Goal: Find specific page/section: Find specific page/section

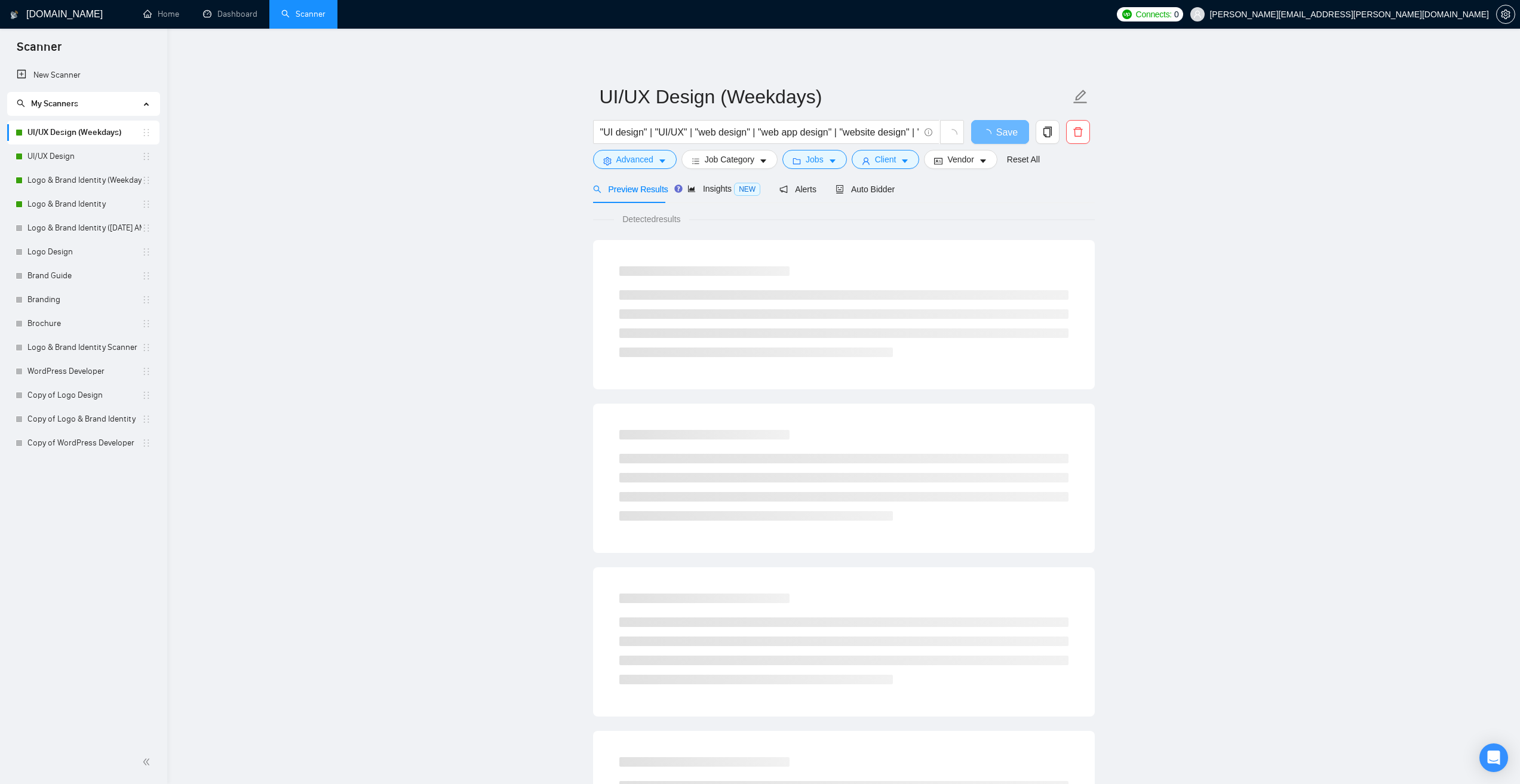
click at [1423, 3] on span "[PERSON_NAME][EMAIL_ADDRESS][PERSON_NAME][DOMAIN_NAME]" at bounding box center [1339, 14] width 313 height 38
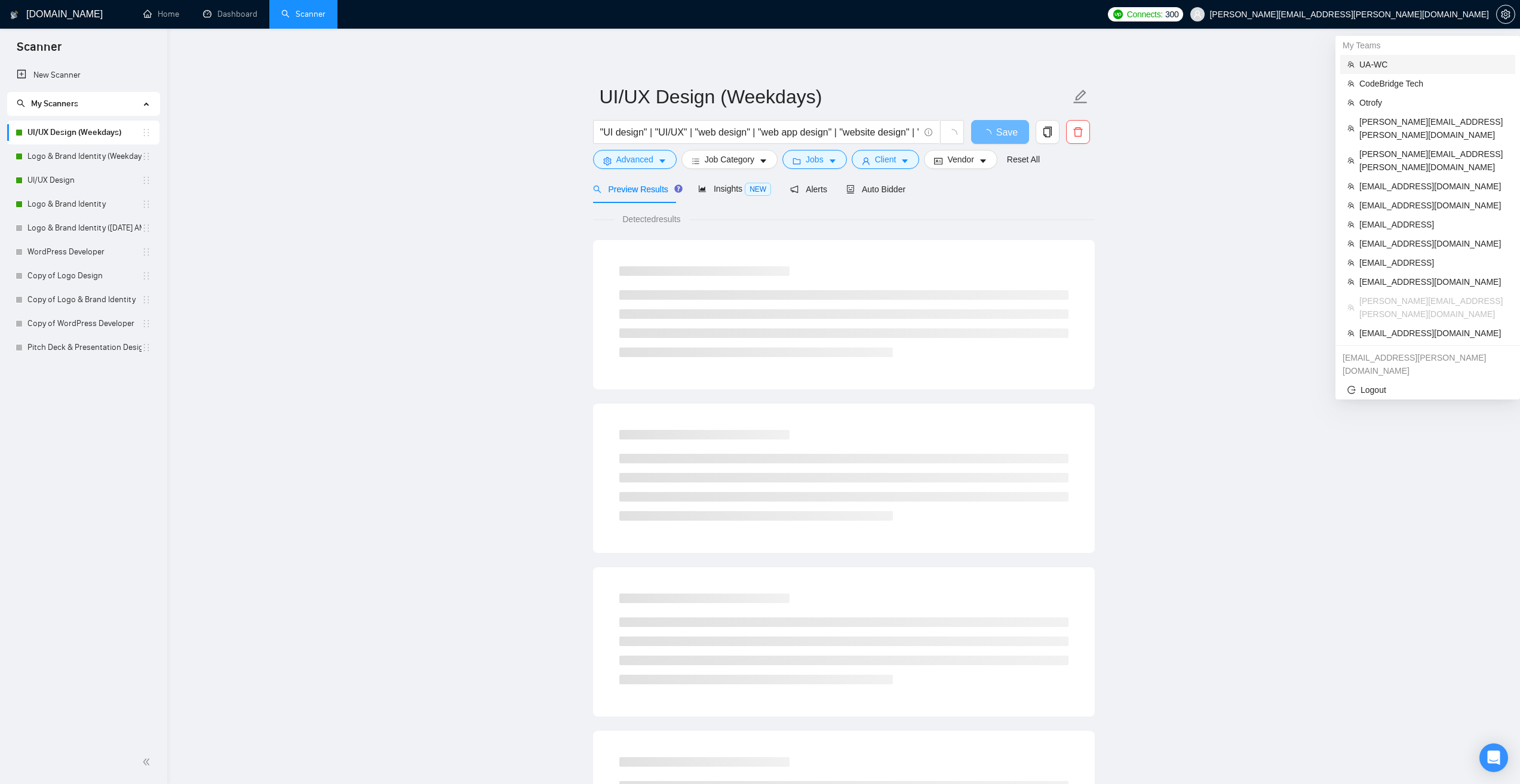
click at [1405, 59] on span "UA-WC" at bounding box center [1434, 64] width 148 height 13
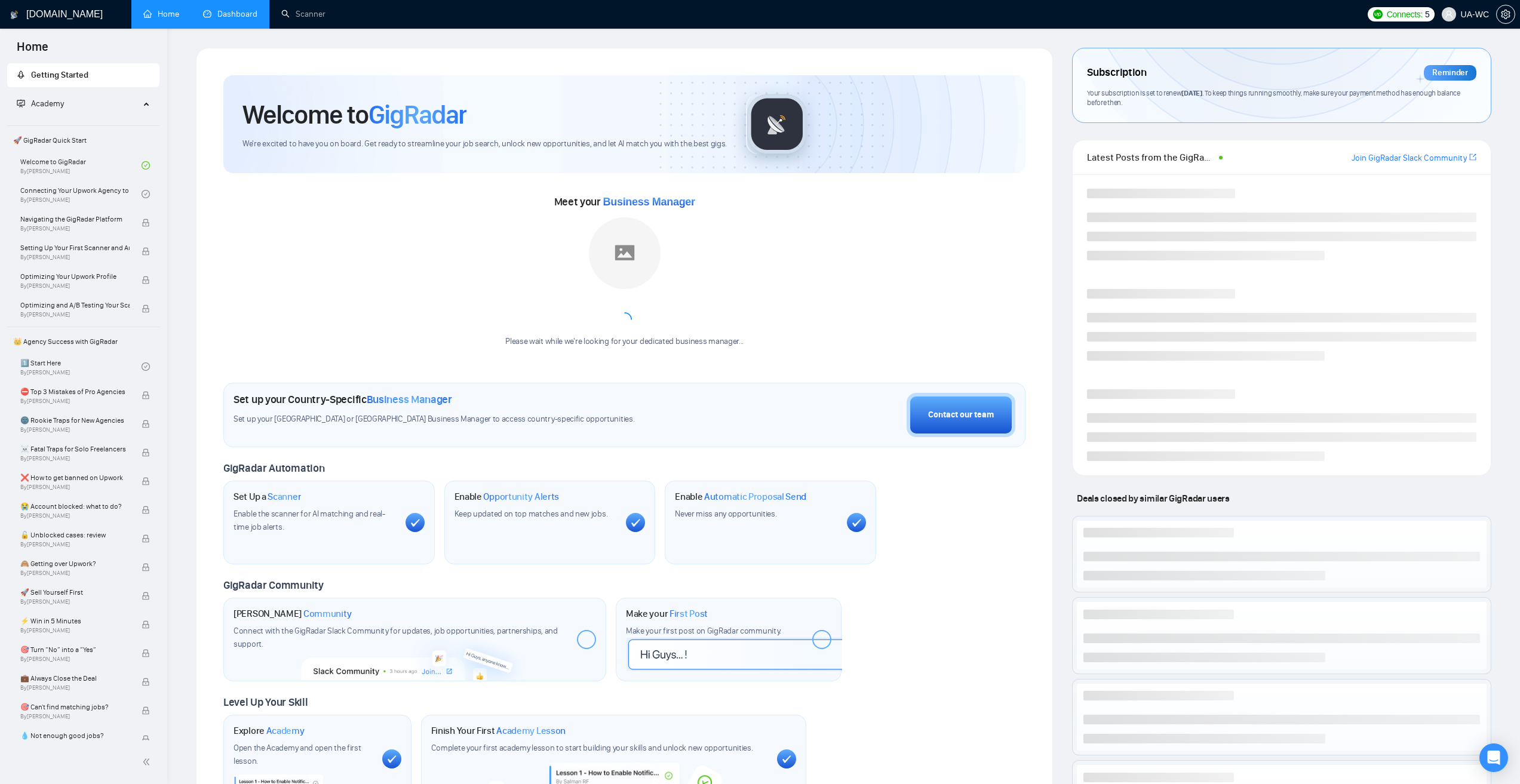
click at [226, 9] on link "Dashboard" at bounding box center [230, 13] width 55 height 10
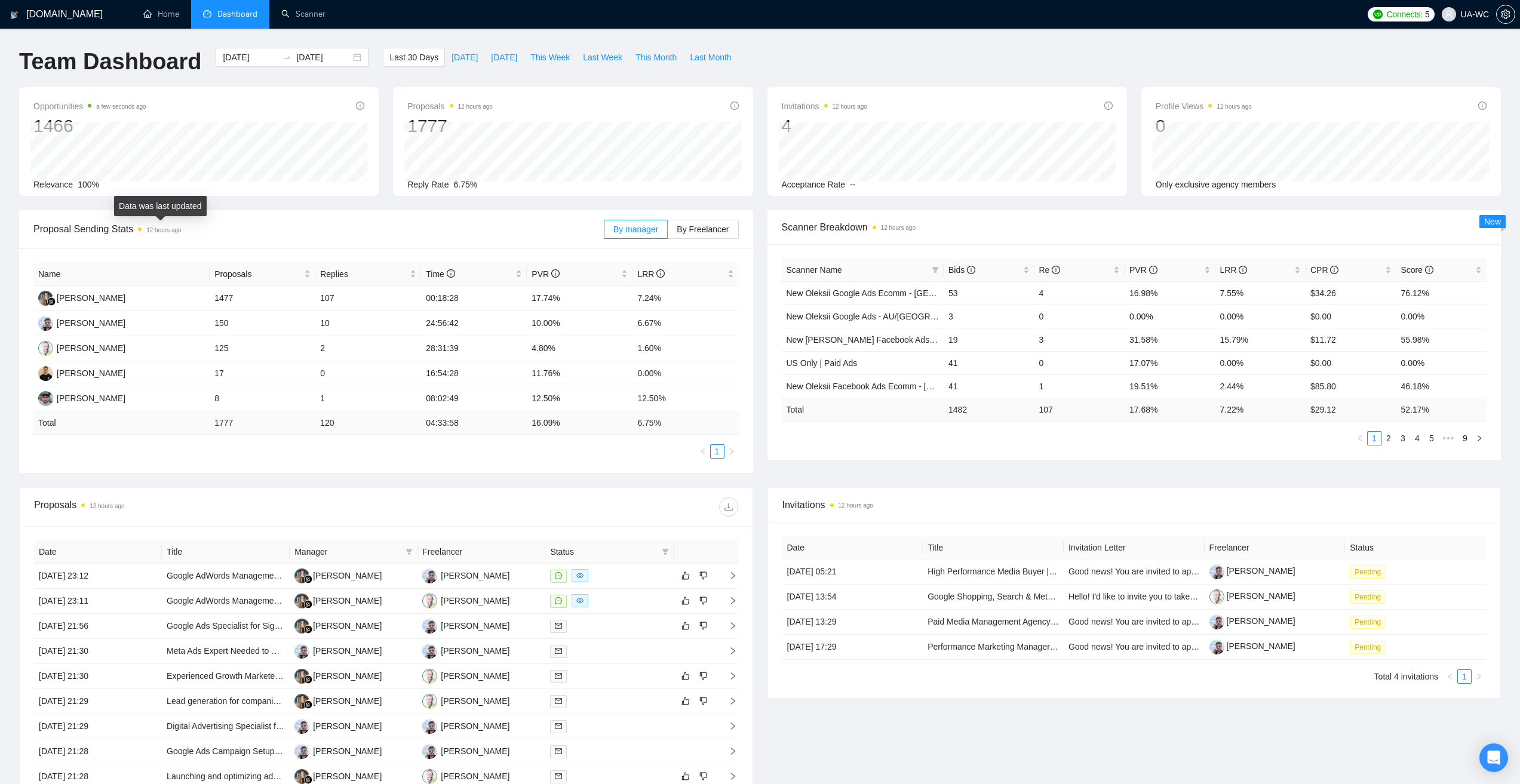
click at [140, 231] on span at bounding box center [139, 230] width 4 height 4
drag, startPoint x: 153, startPoint y: 232, endPoint x: 175, endPoint y: 232, distance: 22.0
click at [175, 232] on time "12 hours ago" at bounding box center [164, 230] width 35 height 6
click at [722, 224] on span "By Freelancer" at bounding box center [703, 229] width 52 height 10
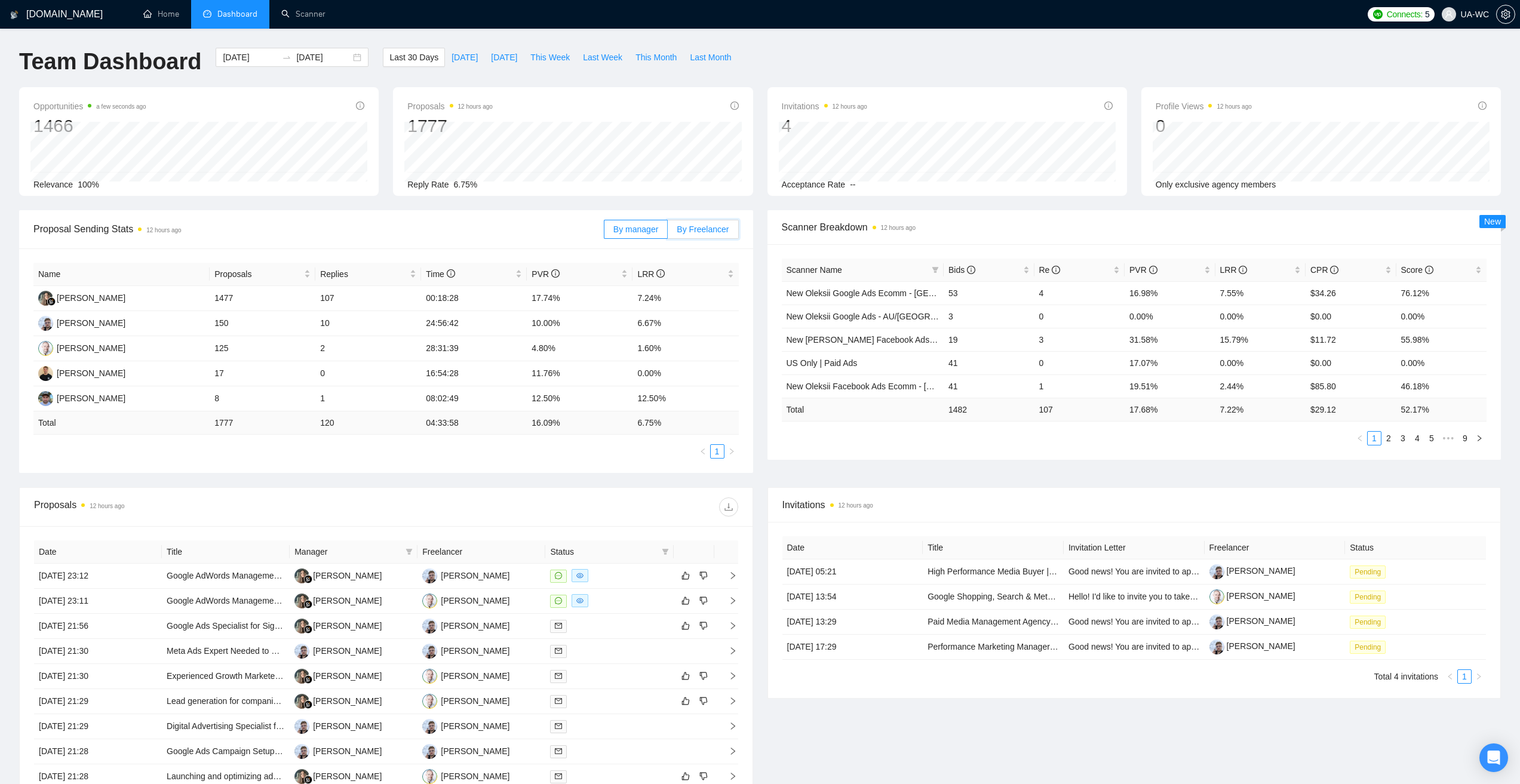
click at [668, 232] on input "By Freelancer" at bounding box center [668, 232] width 0 height 0
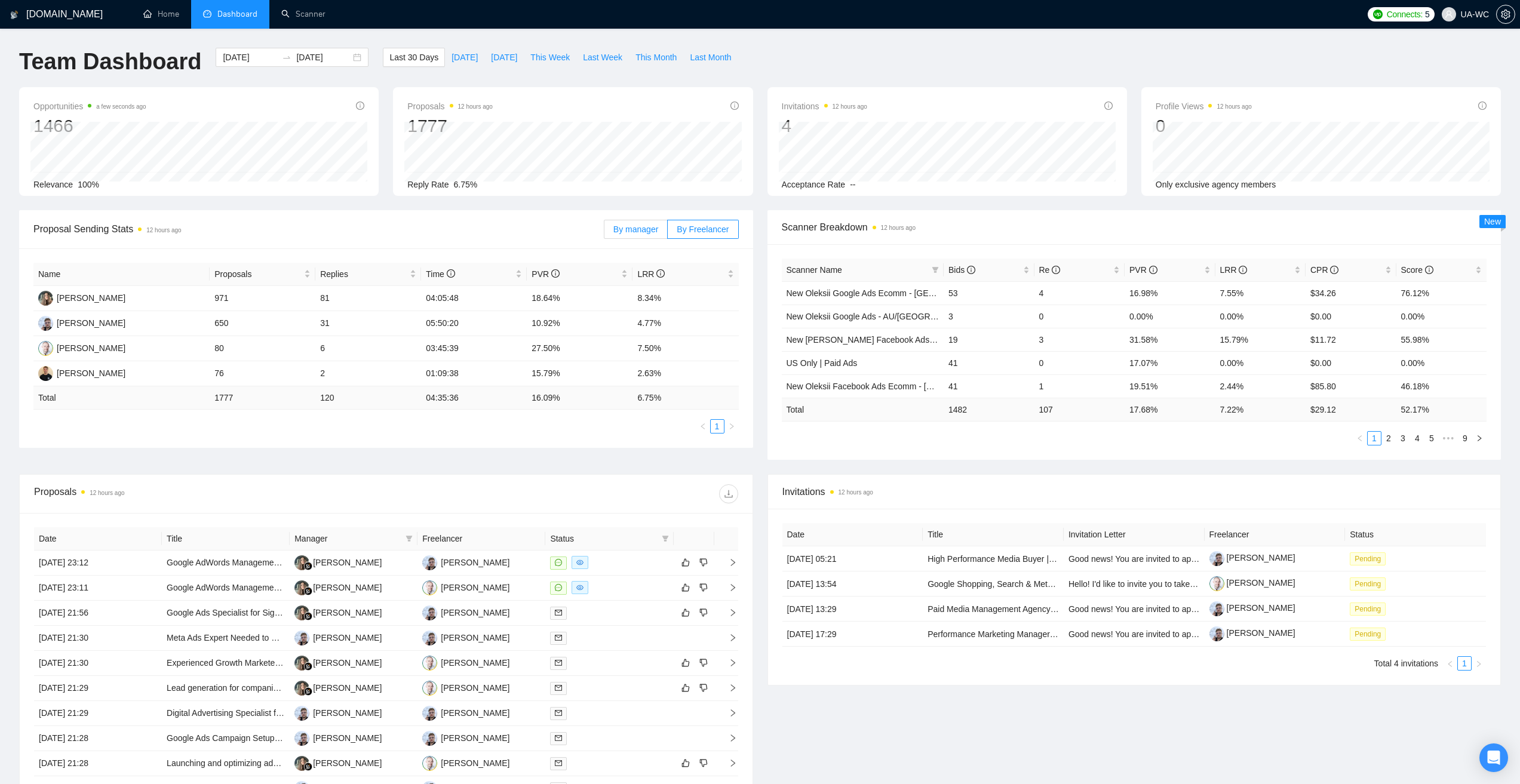
click at [644, 224] on span "By manager" at bounding box center [636, 229] width 45 height 10
click at [604, 232] on input "By manager" at bounding box center [604, 232] width 0 height 0
